Goal: Book appointment/travel/reservation

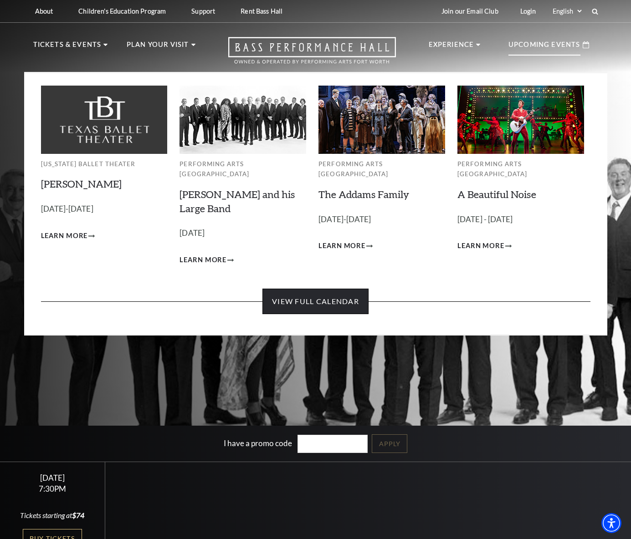
click at [316, 297] on link "View Full Calendar" at bounding box center [315, 301] width 106 height 25
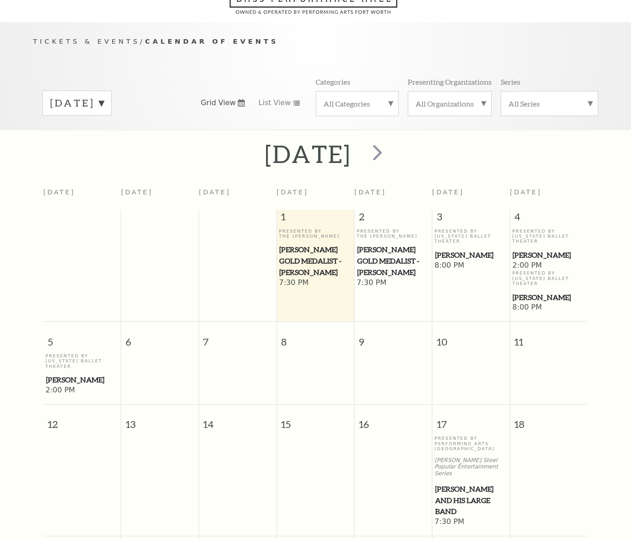
scroll to position [81, 0]
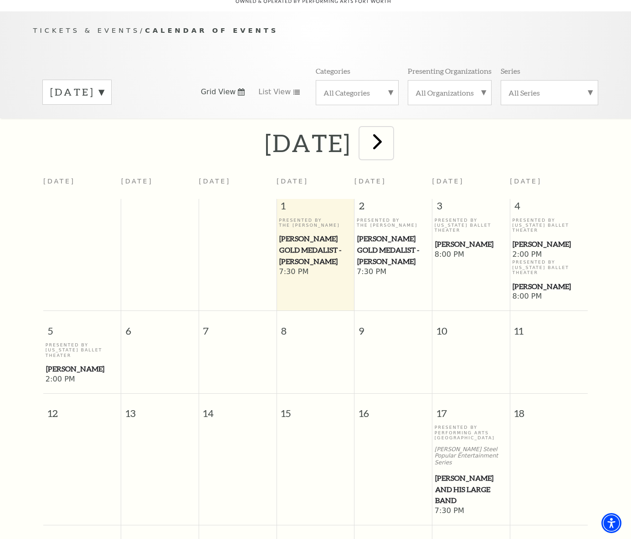
click at [390, 132] on span "next" at bounding box center [377, 141] width 26 height 26
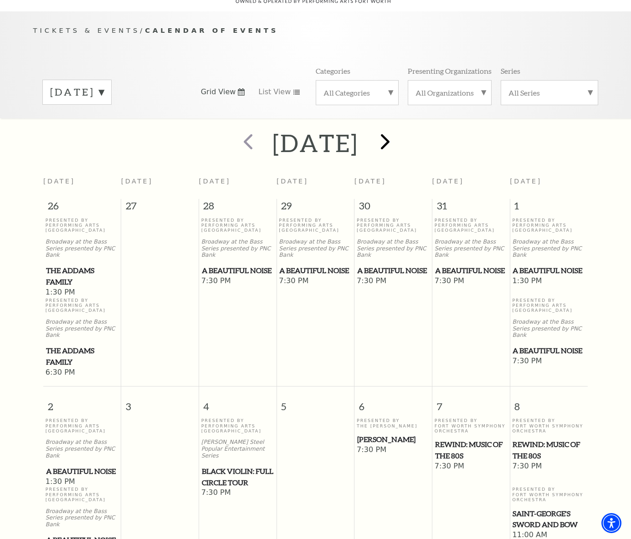
click at [409, 132] on div at bounding box center [383, 143] width 51 height 32
click at [398, 131] on span "next" at bounding box center [385, 141] width 26 height 26
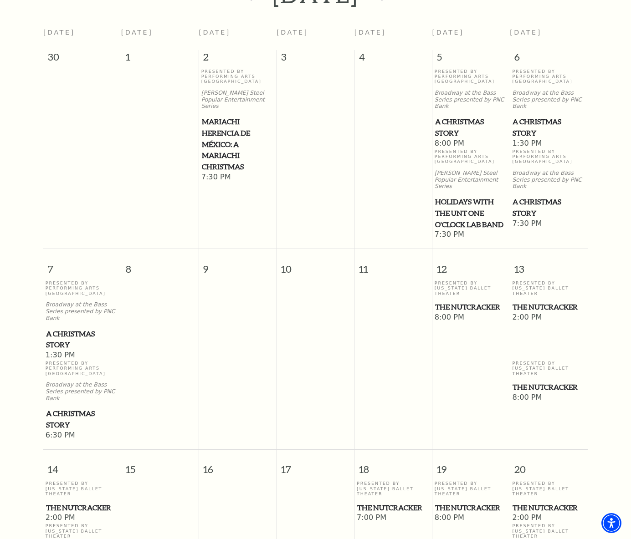
scroll to position [0, 0]
